Goal: Transaction & Acquisition: Purchase product/service

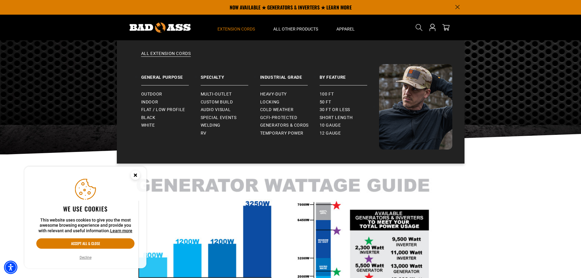
click at [228, 26] on span "Extension Cords" at bounding box center [235, 28] width 37 height 5
click at [158, 97] on span "Outdoor" at bounding box center [151, 93] width 21 height 5
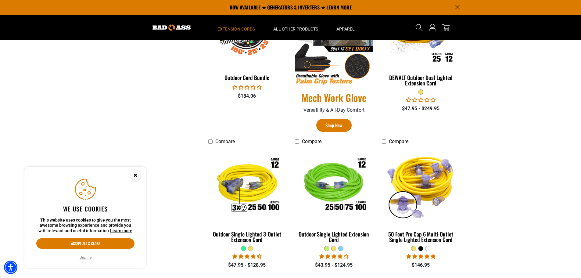
scroll to position [219, 0]
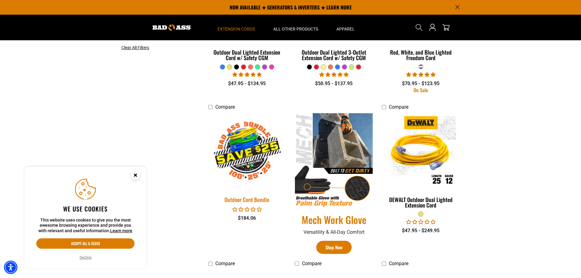
click at [247, 148] on img at bounding box center [246, 151] width 85 height 78
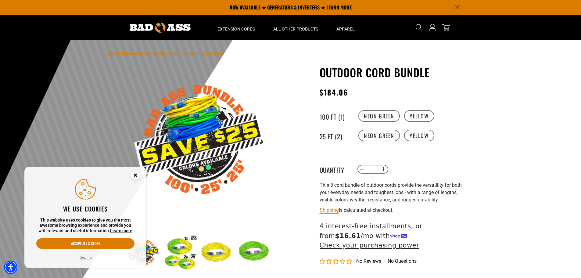
scroll to position [122, 0]
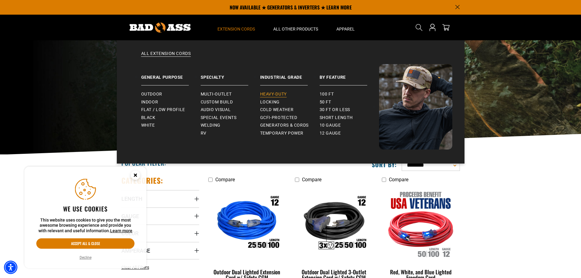
click at [276, 91] on link "Heavy-Duty" at bounding box center [289, 94] width 59 height 8
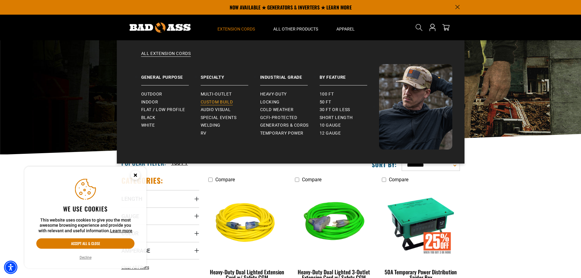
click at [213, 102] on span "Custom Build" at bounding box center [217, 101] width 32 height 5
